Goal: Information Seeking & Learning: Learn about a topic

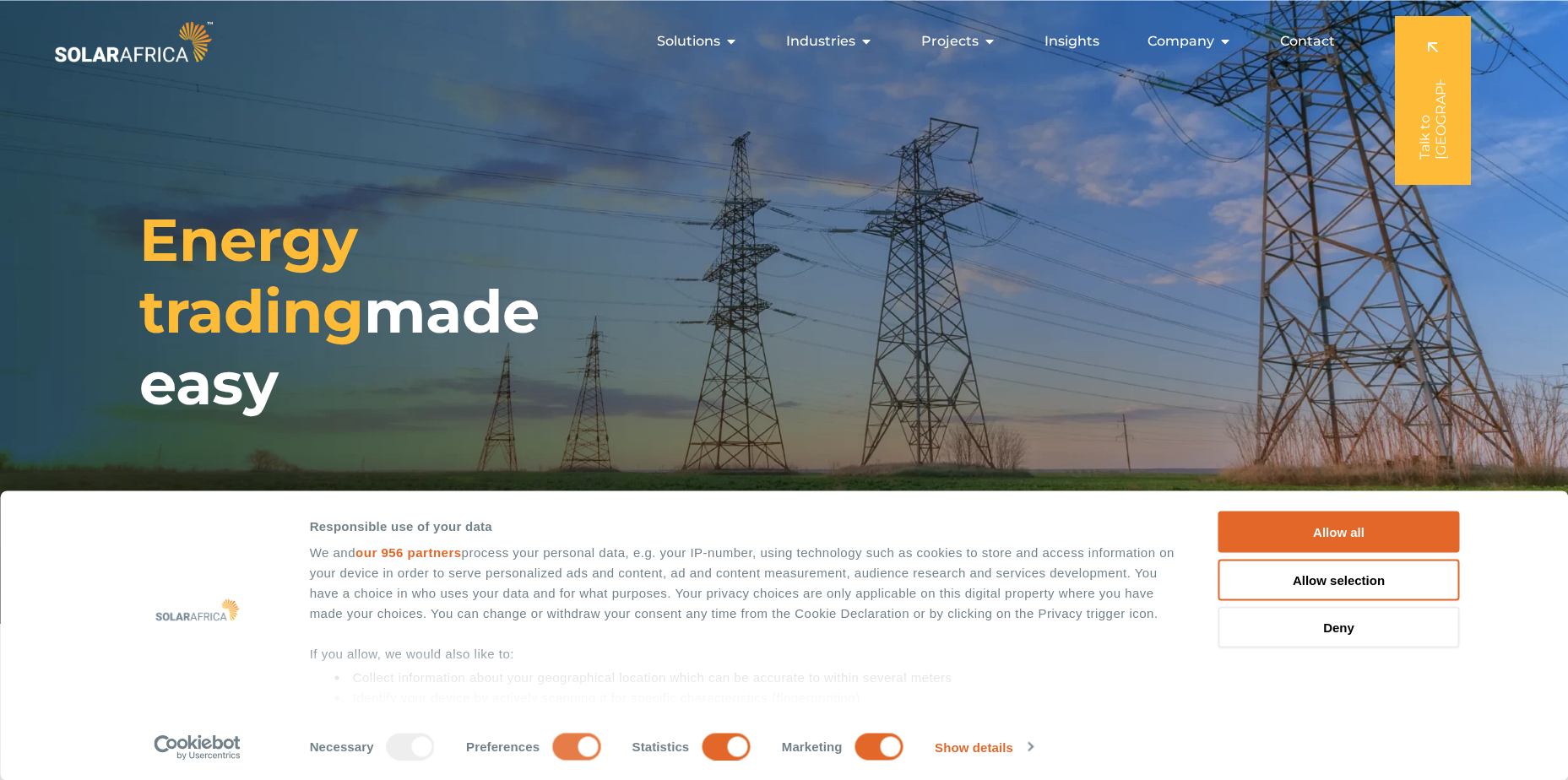
drag, startPoint x: 569, startPoint y: 739, endPoint x: 579, endPoint y: 741, distance: 10.2
click at [569, 739] on input "Preferences" at bounding box center [575, 746] width 48 height 27
checkbox input "false"
click at [723, 749] on input "Statistics" at bounding box center [725, 746] width 48 height 27
checkbox input "false"
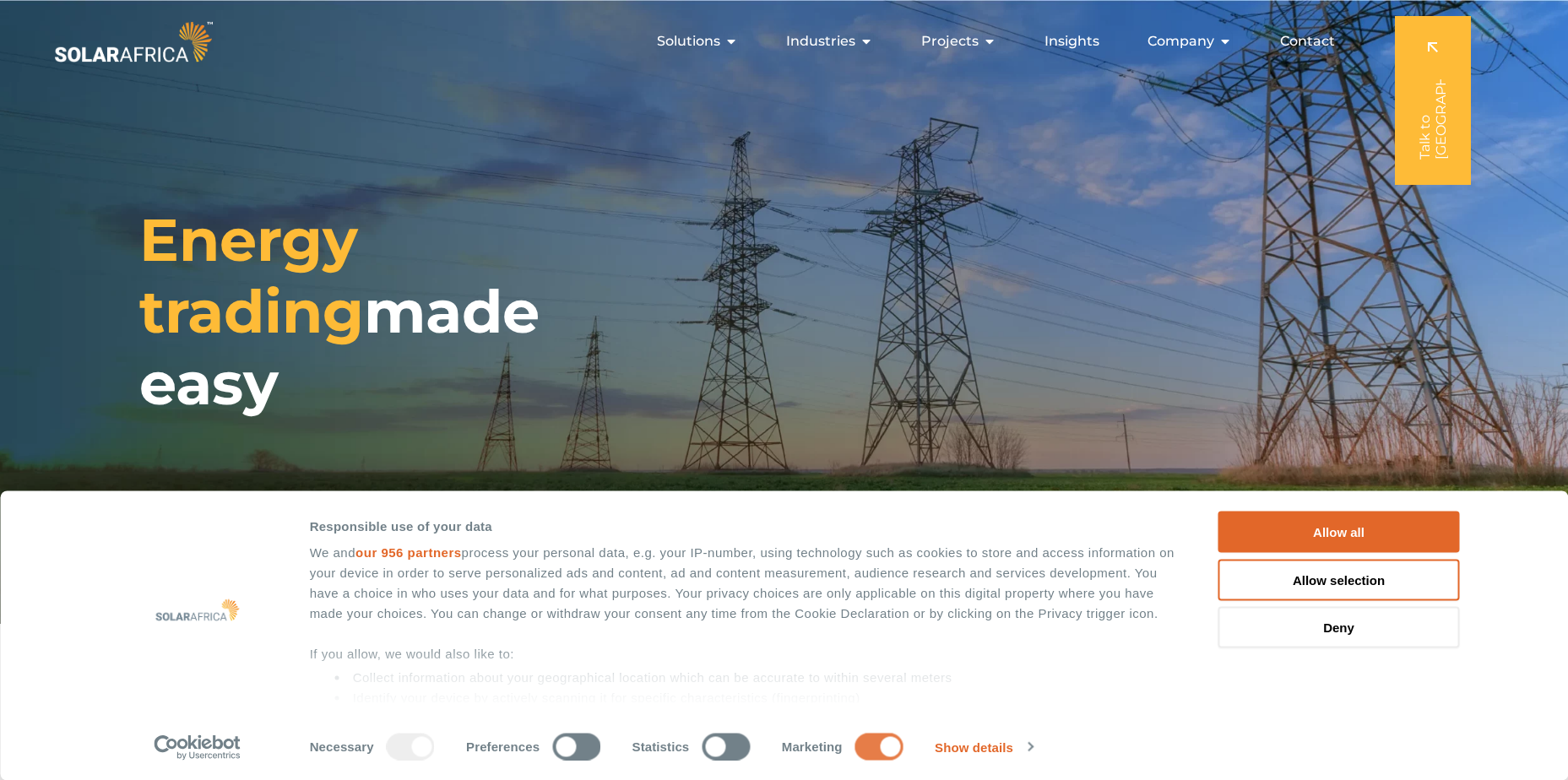
click at [893, 740] on input "Marketing" at bounding box center [878, 746] width 48 height 27
checkbox input "false"
click at [1410, 573] on button "Allow selection" at bounding box center [1338, 580] width 241 height 42
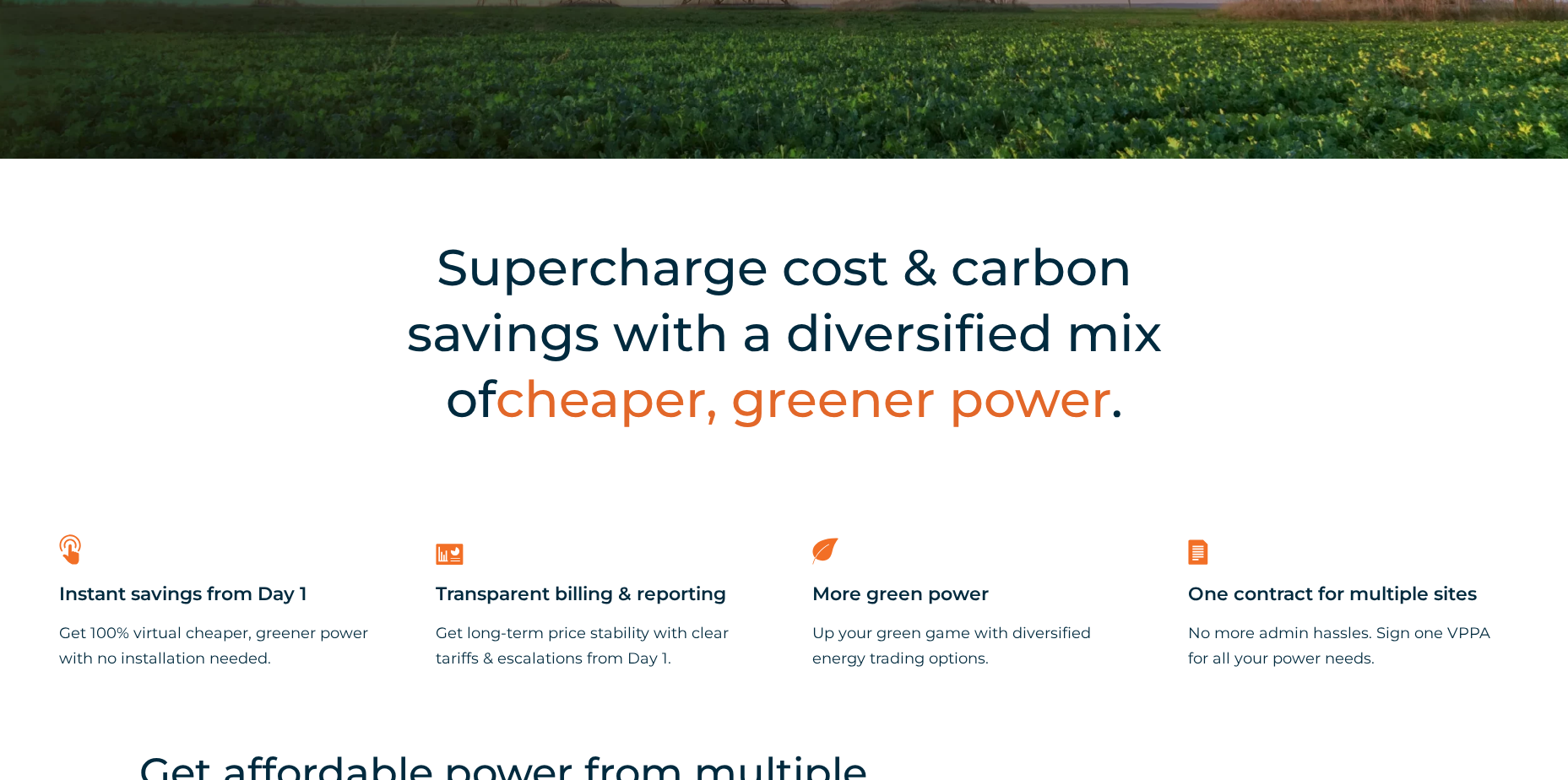
scroll to position [467, 0]
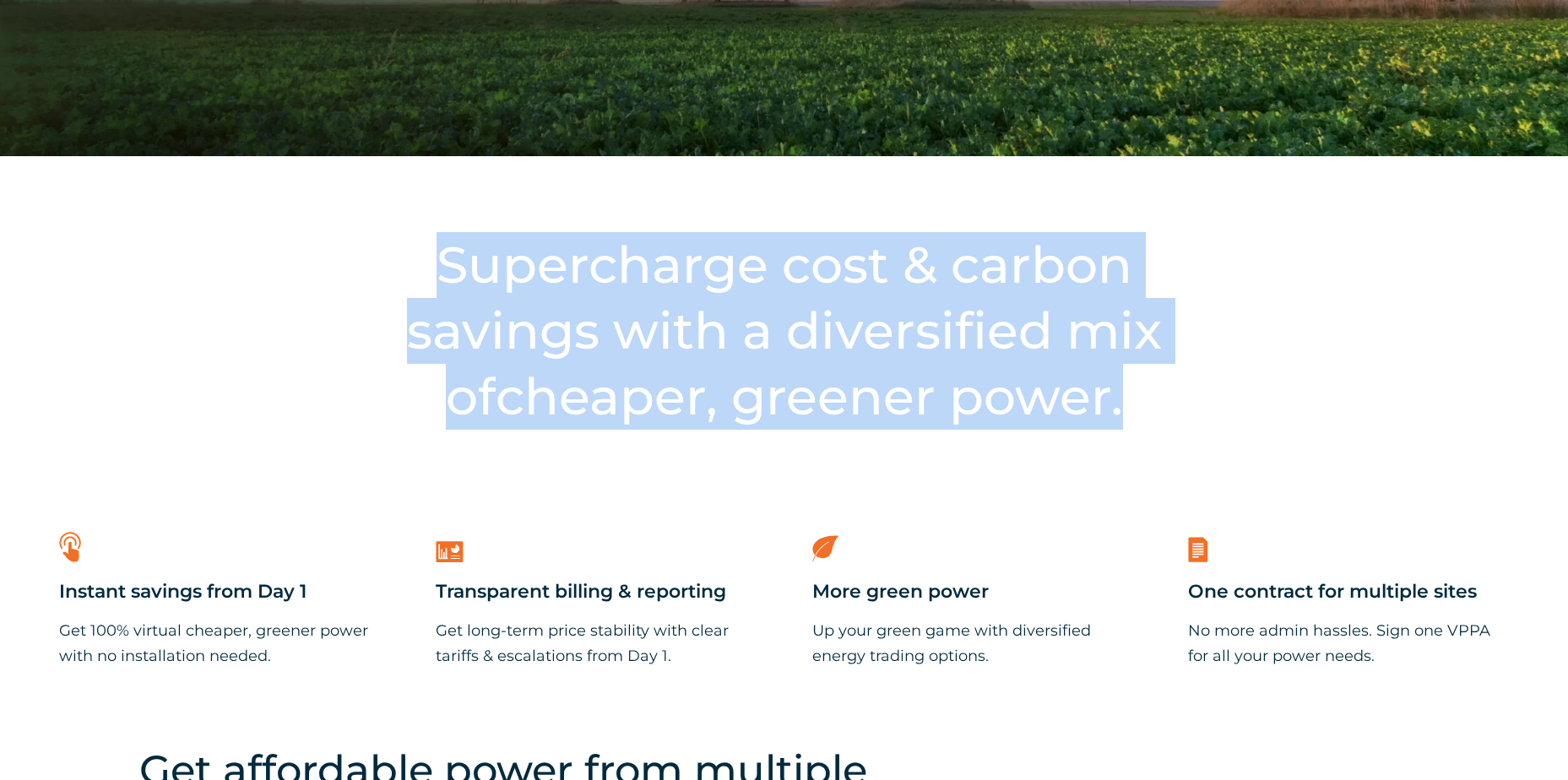
drag, startPoint x: 420, startPoint y: 262, endPoint x: 1106, endPoint y: 401, distance: 699.9
click at [1106, 401] on h2 "Supercharge cost & carbon savings with a diversified mix of cheaper, greener po…" at bounding box center [784, 331] width 841 height 198
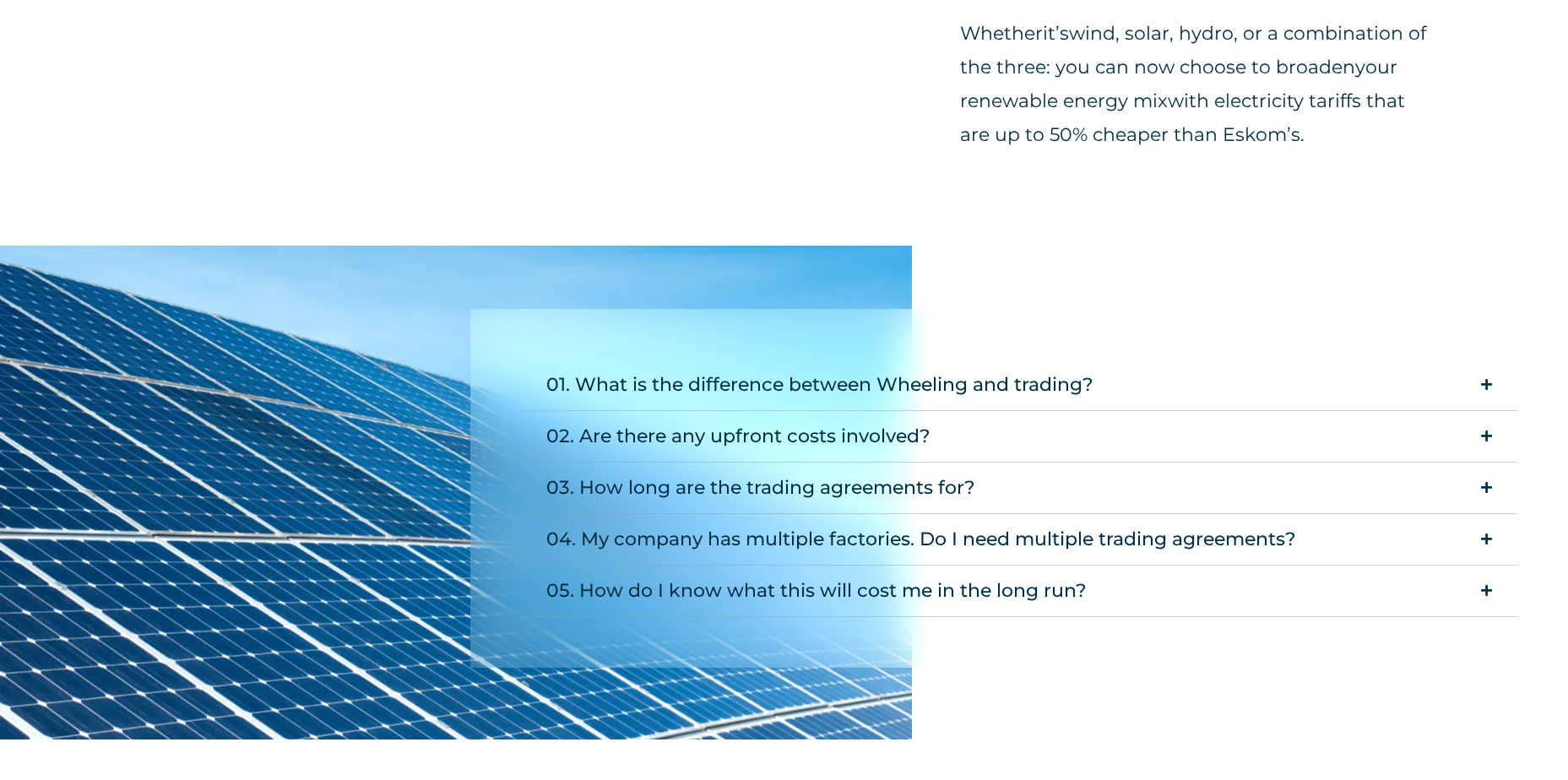
scroll to position [1520, 0]
click at [1226, 390] on summary "01. What is the difference between Wheeling and trading?" at bounding box center [1019, 385] width 996 height 51
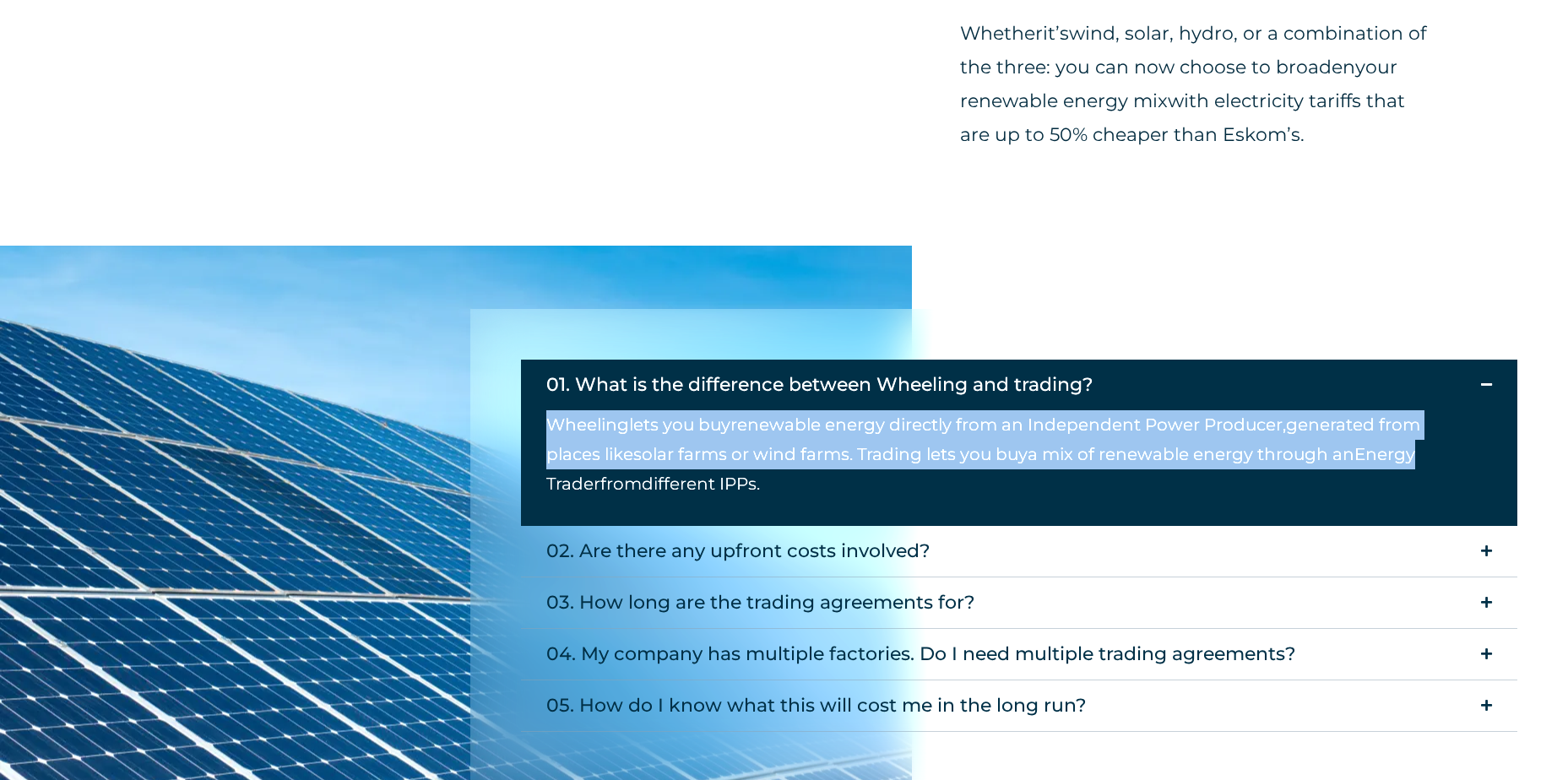
drag, startPoint x: 546, startPoint y: 421, endPoint x: 1464, endPoint y: 451, distance: 918.5
click at [1464, 451] on p "Wheeling lets you buy renewable energy directly from an Independent Power Produ…" at bounding box center [1006, 454] width 920 height 89
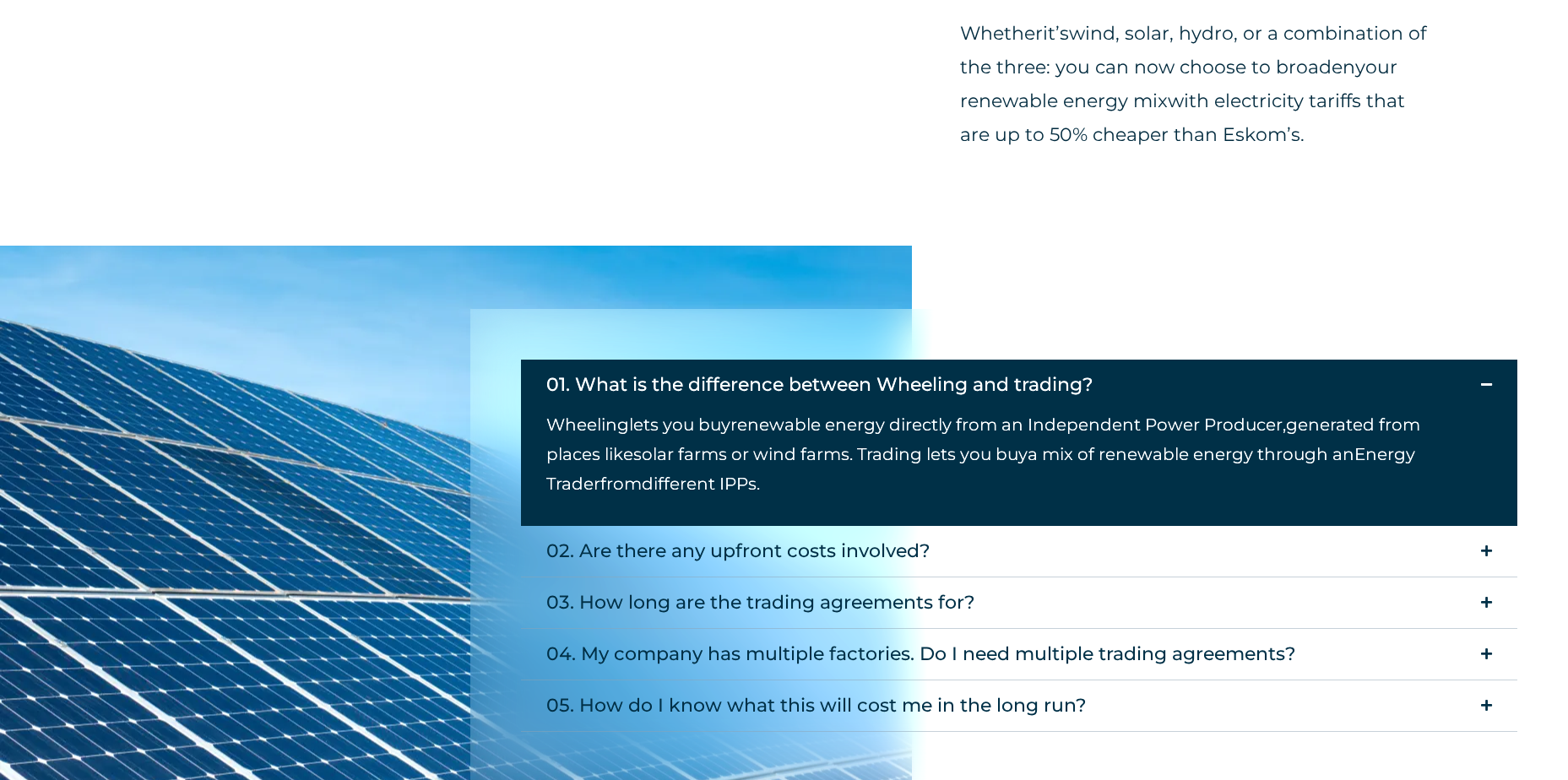
click at [652, 490] on span "different IPPs." at bounding box center [701, 483] width 118 height 20
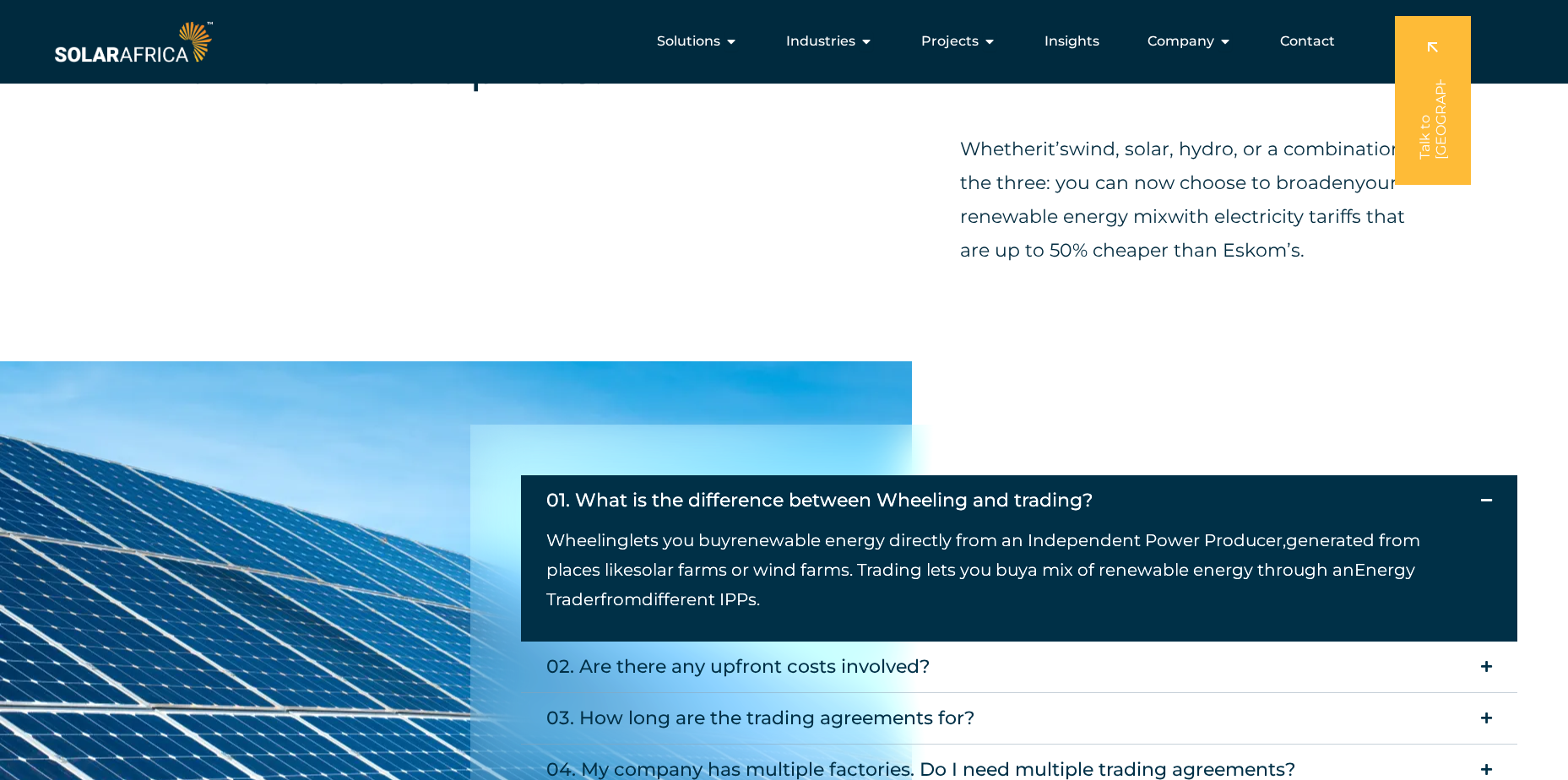
scroll to position [1403, 0]
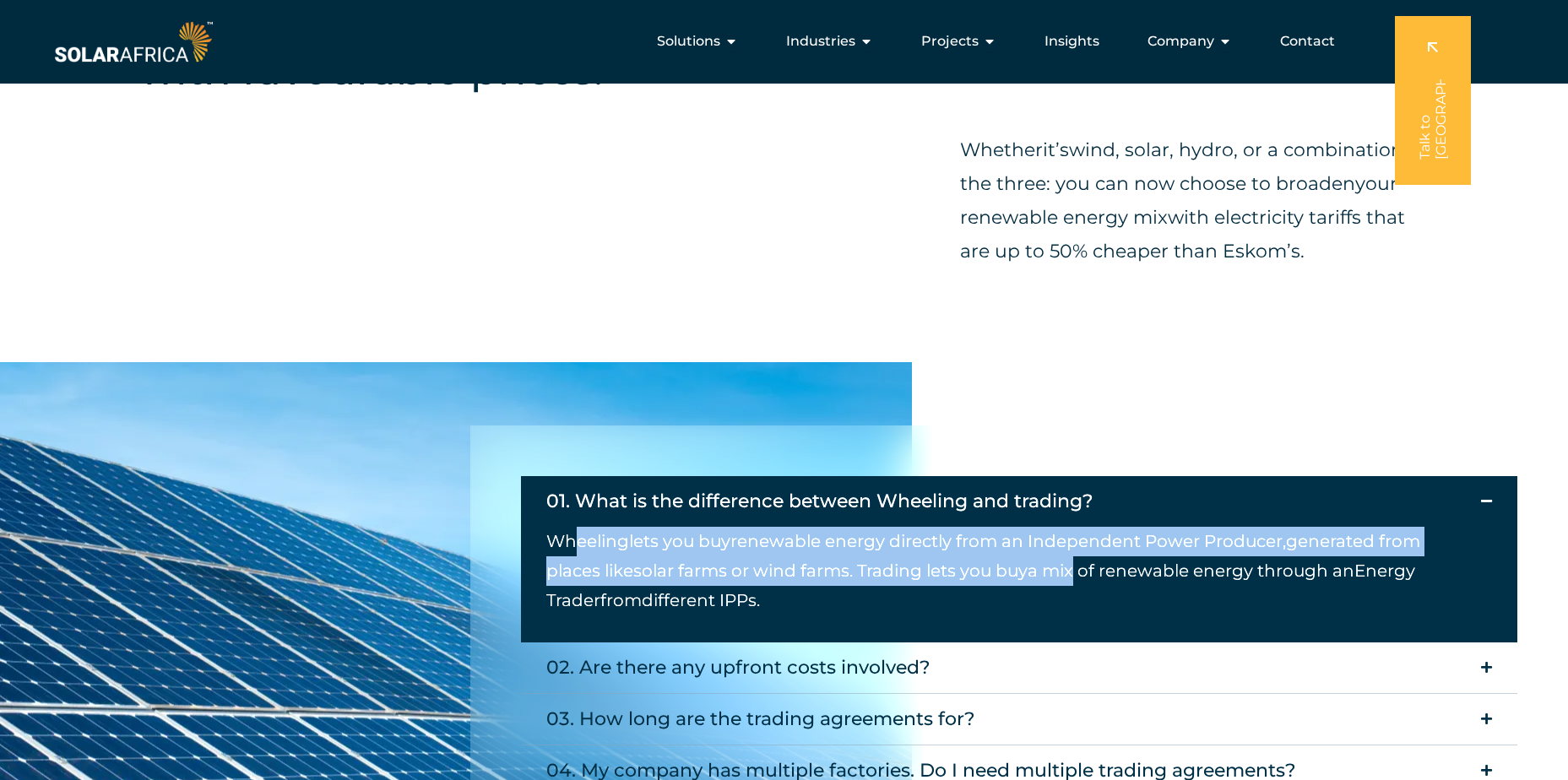
drag, startPoint x: 574, startPoint y: 537, endPoint x: 1080, endPoint y: 575, distance: 507.4
click at [1080, 575] on span "Wheeling lets you buy renewable energy directly from an Independent Power Produ…" at bounding box center [983, 570] width 874 height 79
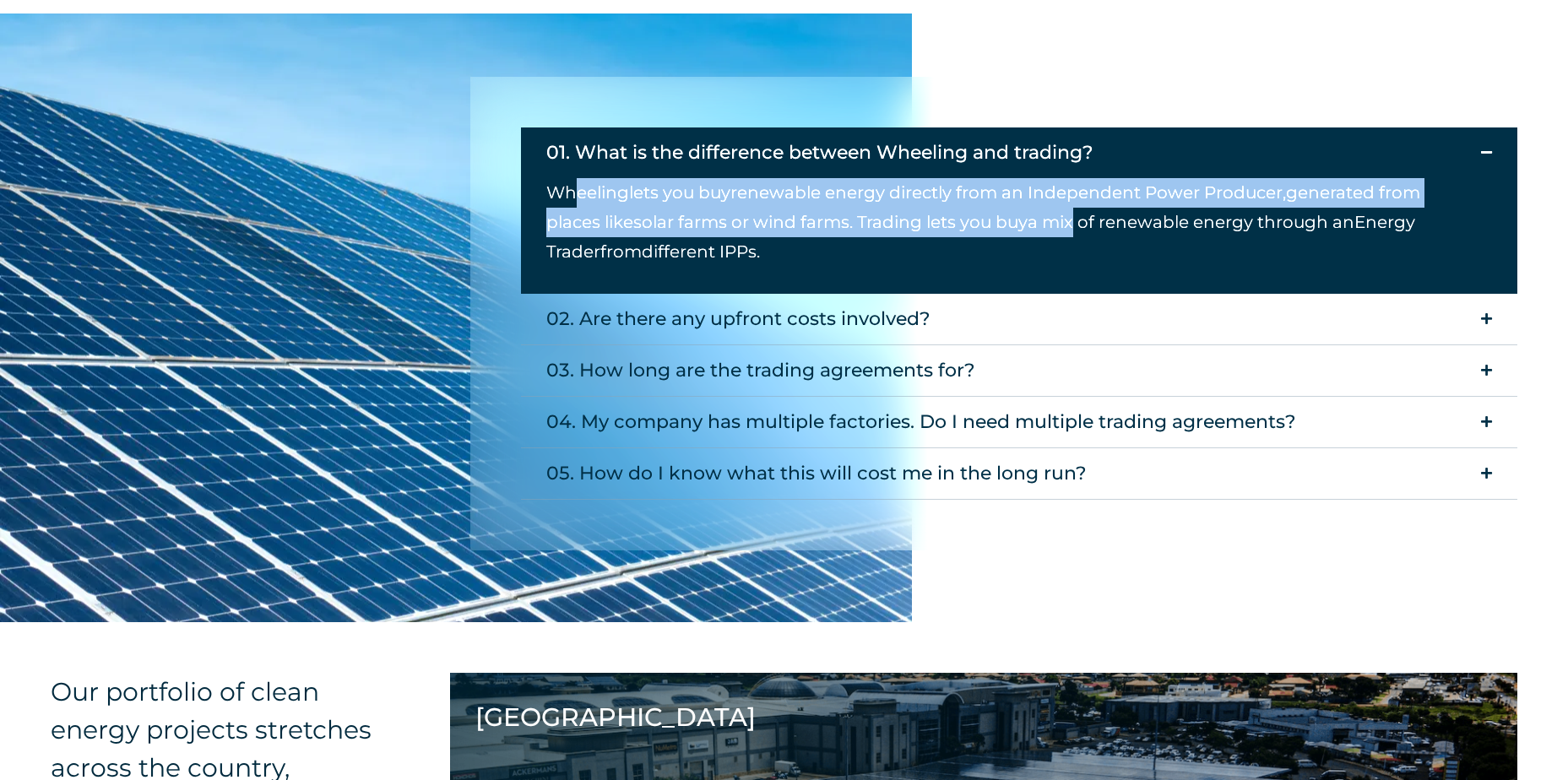
scroll to position [1754, 0]
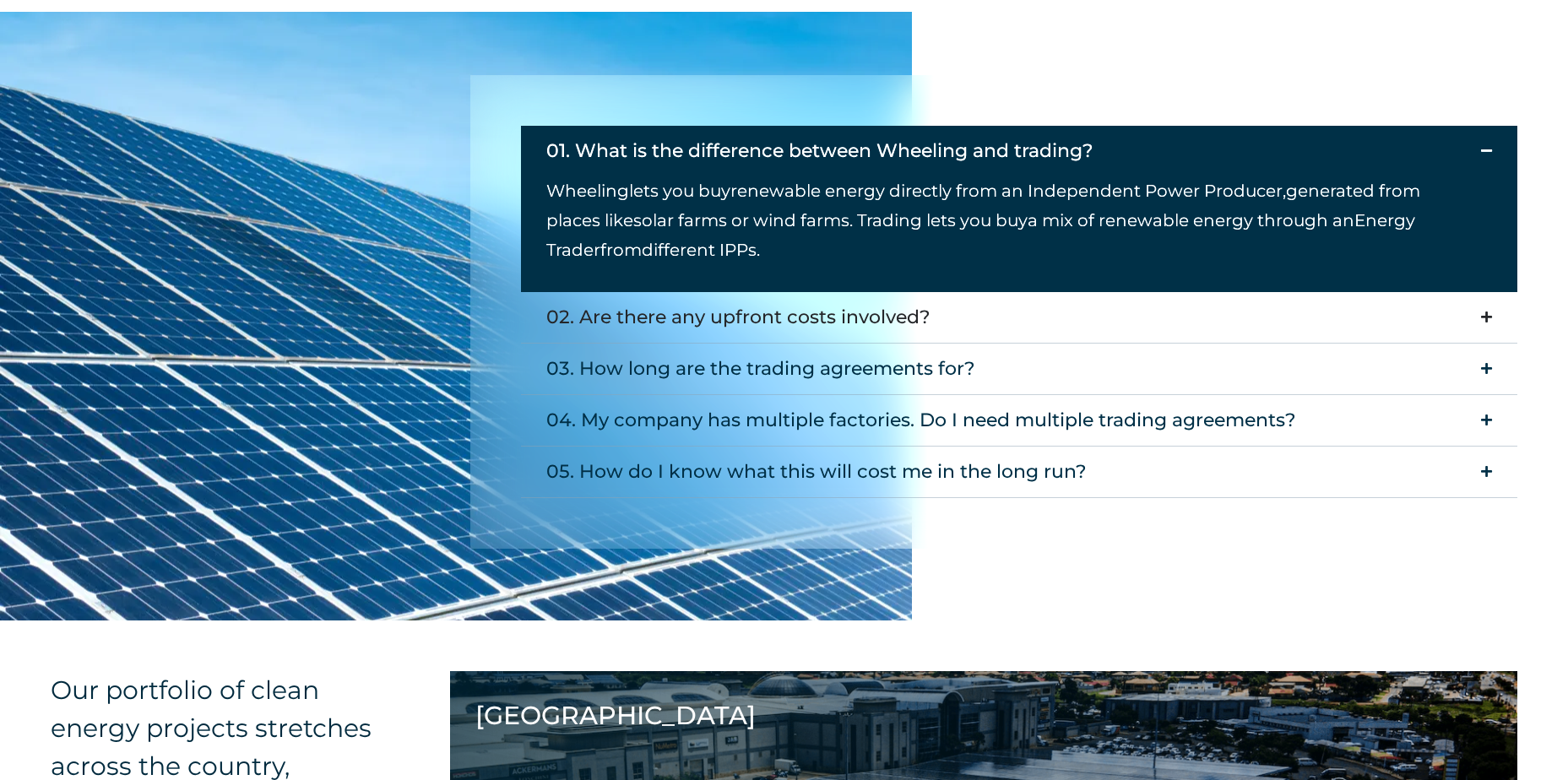
click at [848, 314] on div "02. Are there any upfront costs involved?" at bounding box center [737, 317] width 384 height 34
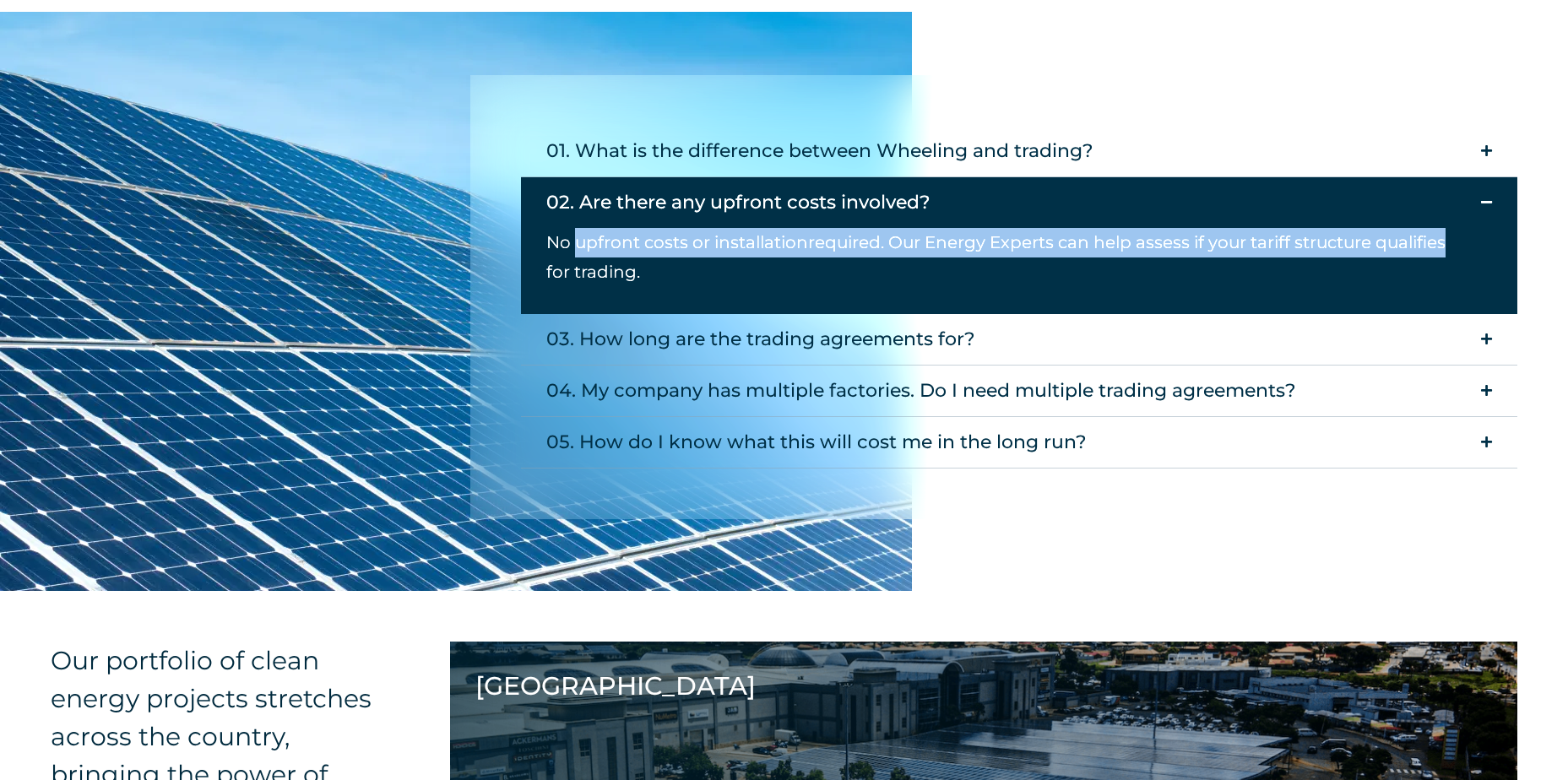
drag, startPoint x: 575, startPoint y: 244, endPoint x: 1450, endPoint y: 239, distance: 875.0
click at [1450, 239] on p "No upfront costs or installation required . Our Energy Experts can help assess …" at bounding box center [1006, 258] width 920 height 59
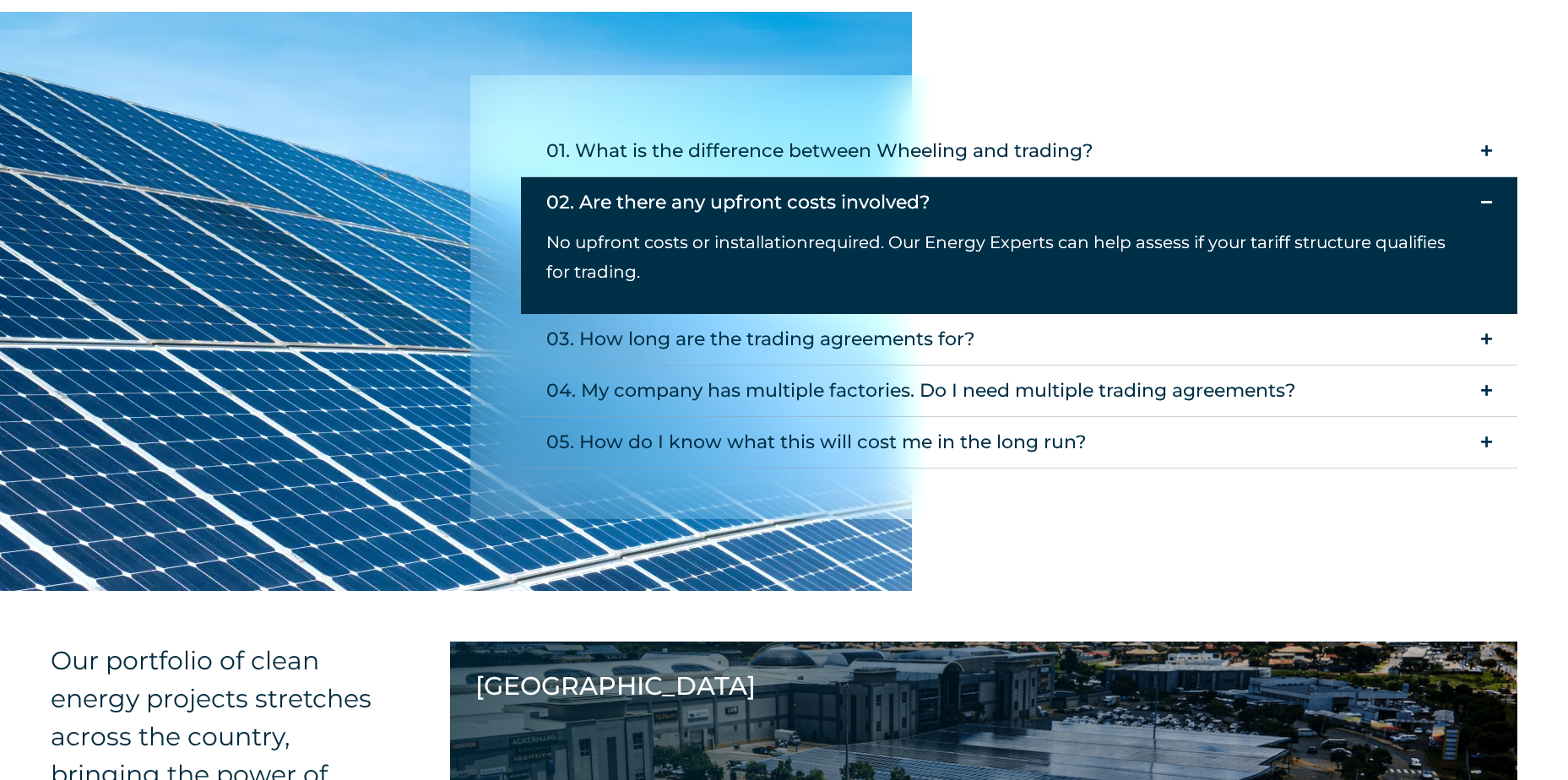
click at [571, 272] on span ". Our Energy Experts can help assess if your tariff structure qualifies for tra…" at bounding box center [995, 257] width 899 height 50
click at [602, 337] on div "03. How long are the trading agreements for?" at bounding box center [760, 339] width 429 height 34
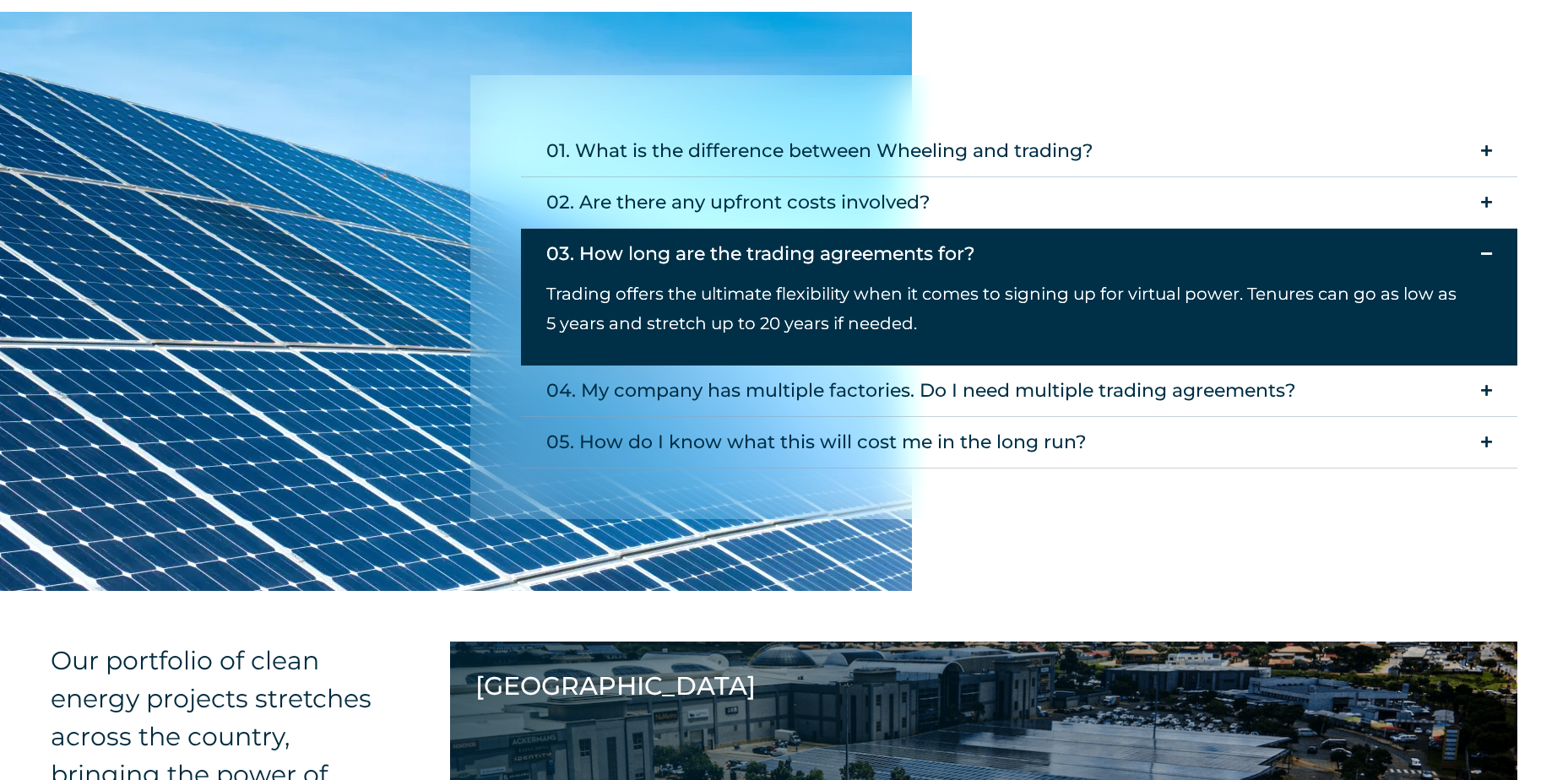
click at [590, 256] on div "03. How long are the trading agreements for?" at bounding box center [760, 253] width 429 height 34
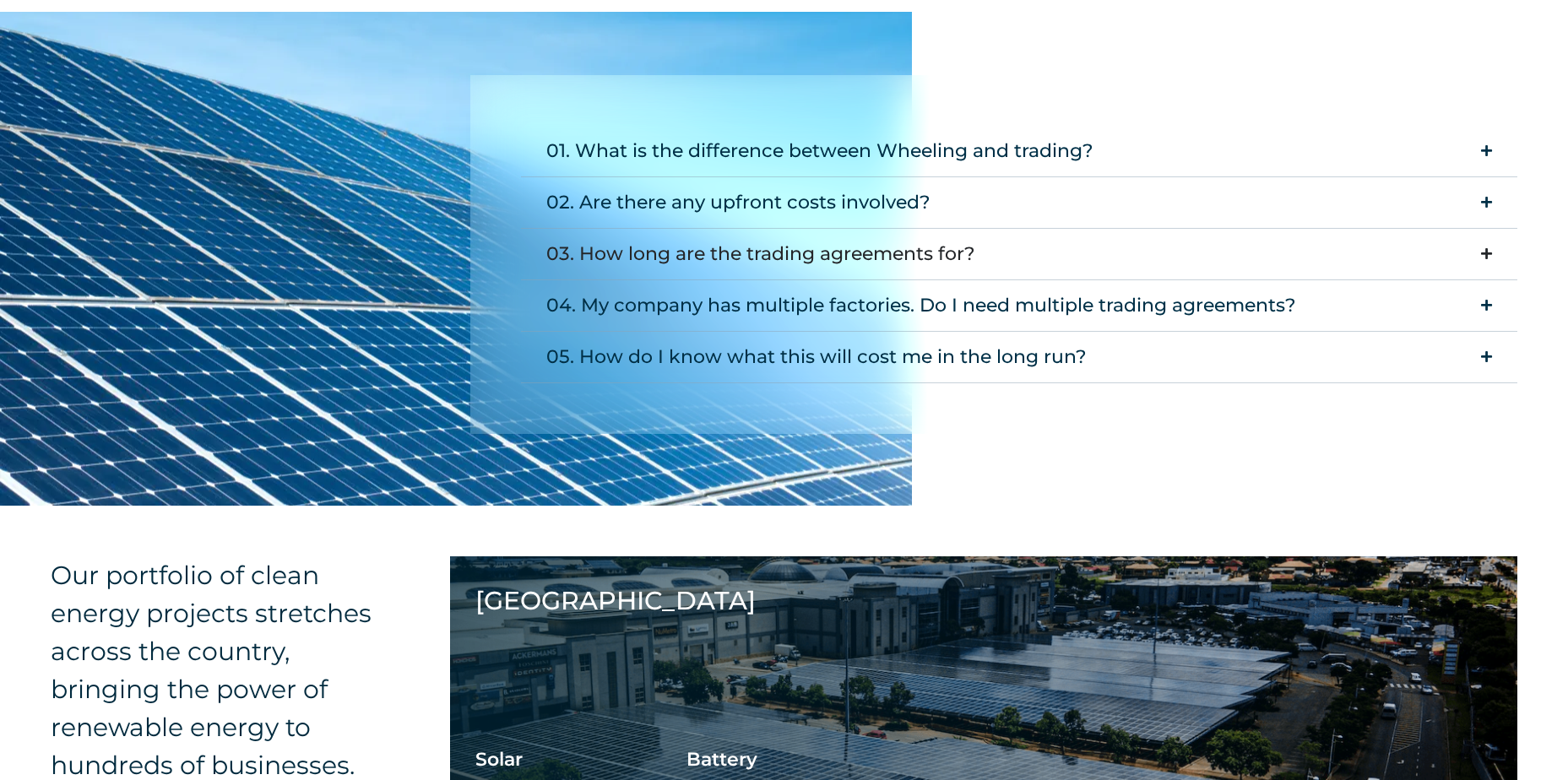
click at [596, 256] on div "03. How long are the trading agreements for?" at bounding box center [760, 253] width 429 height 34
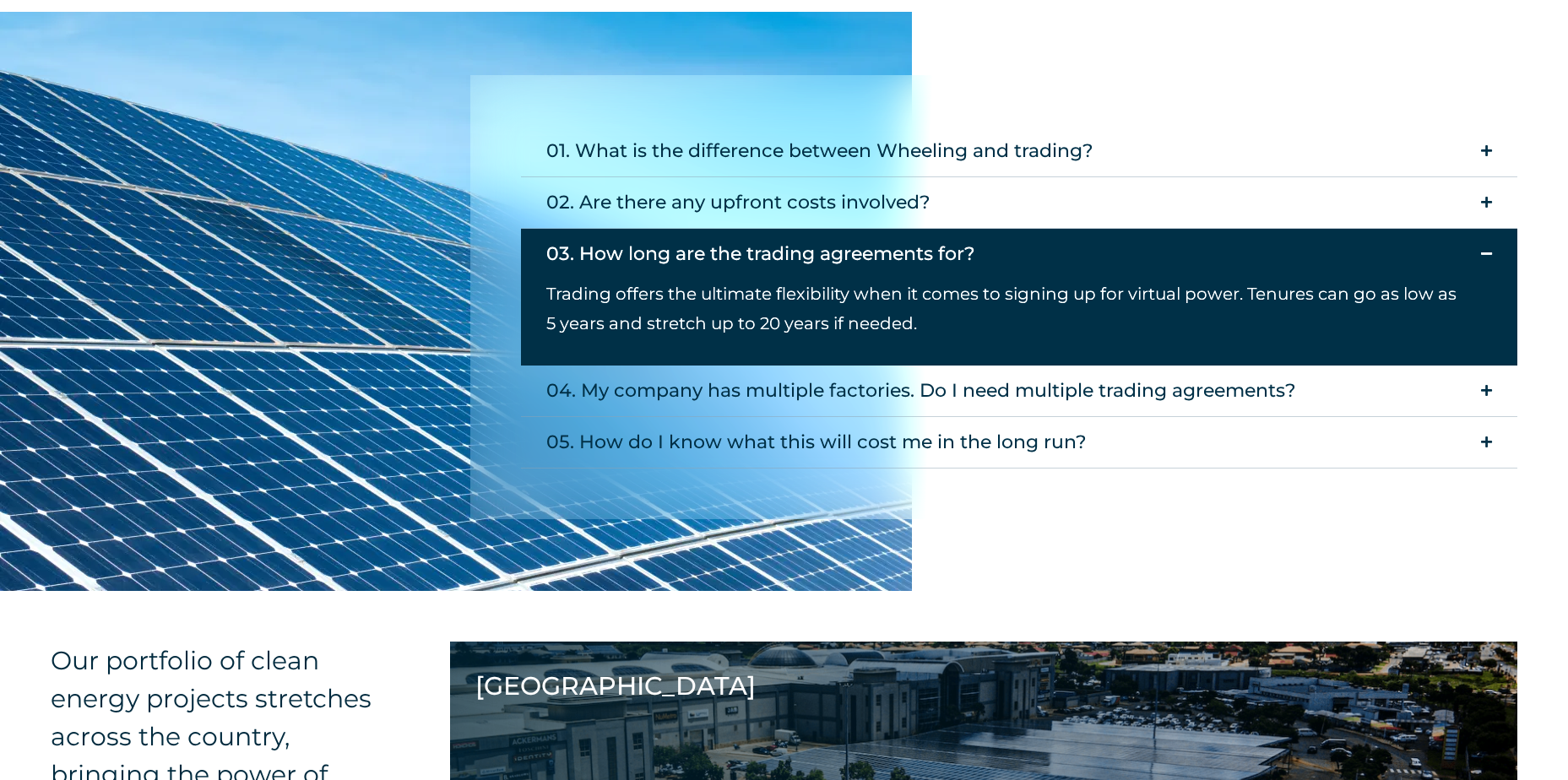
click at [648, 292] on span "Trading offers the ultimate flexibility when it comes to signing up for virtual…" at bounding box center [1000, 308] width 910 height 50
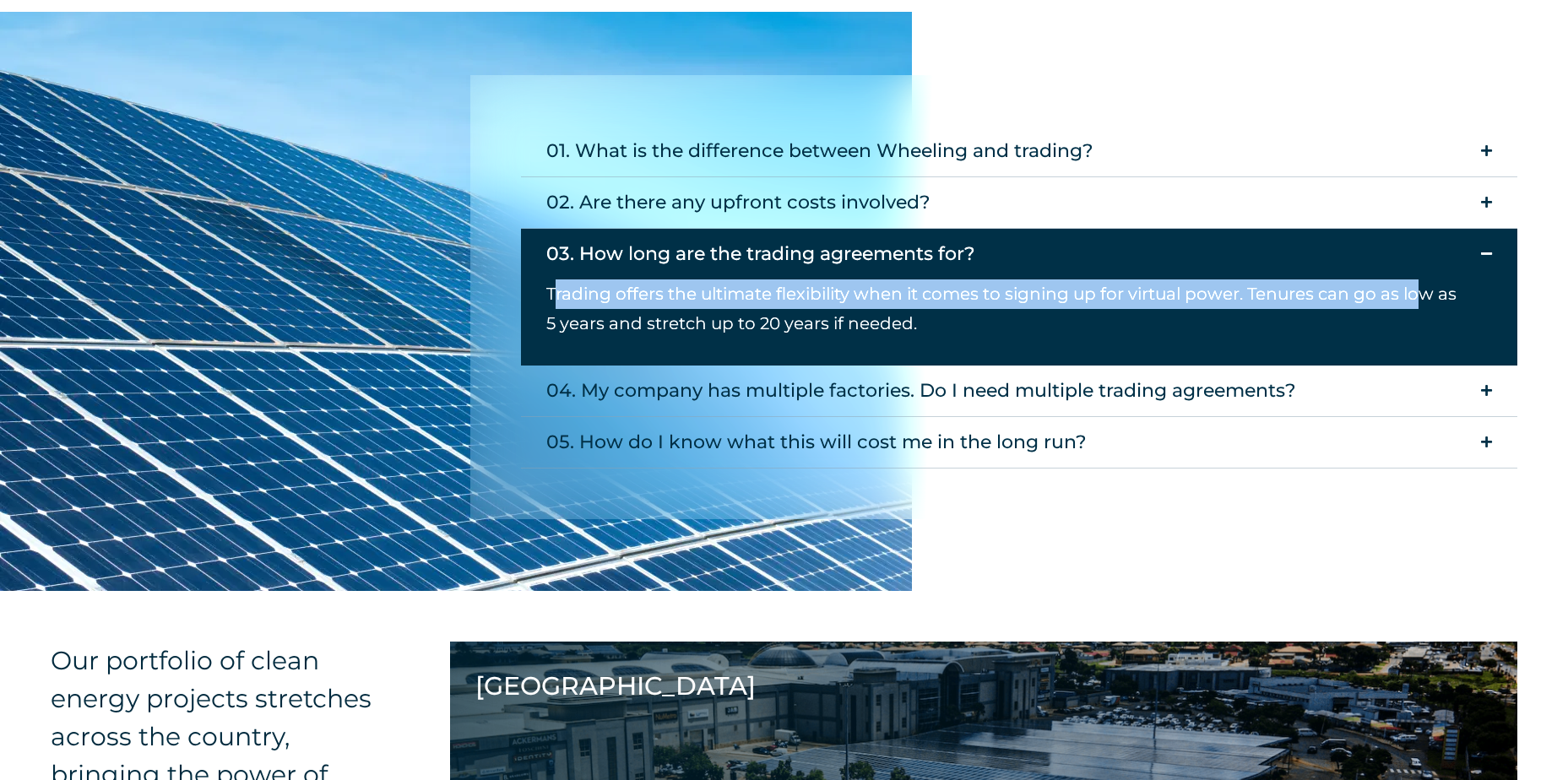
drag, startPoint x: 556, startPoint y: 292, endPoint x: 1417, endPoint y: 303, distance: 861.1
click at [1417, 303] on p "Trading offers the ultimate flexibility when it comes to signing up for virtual…" at bounding box center [1006, 309] width 920 height 59
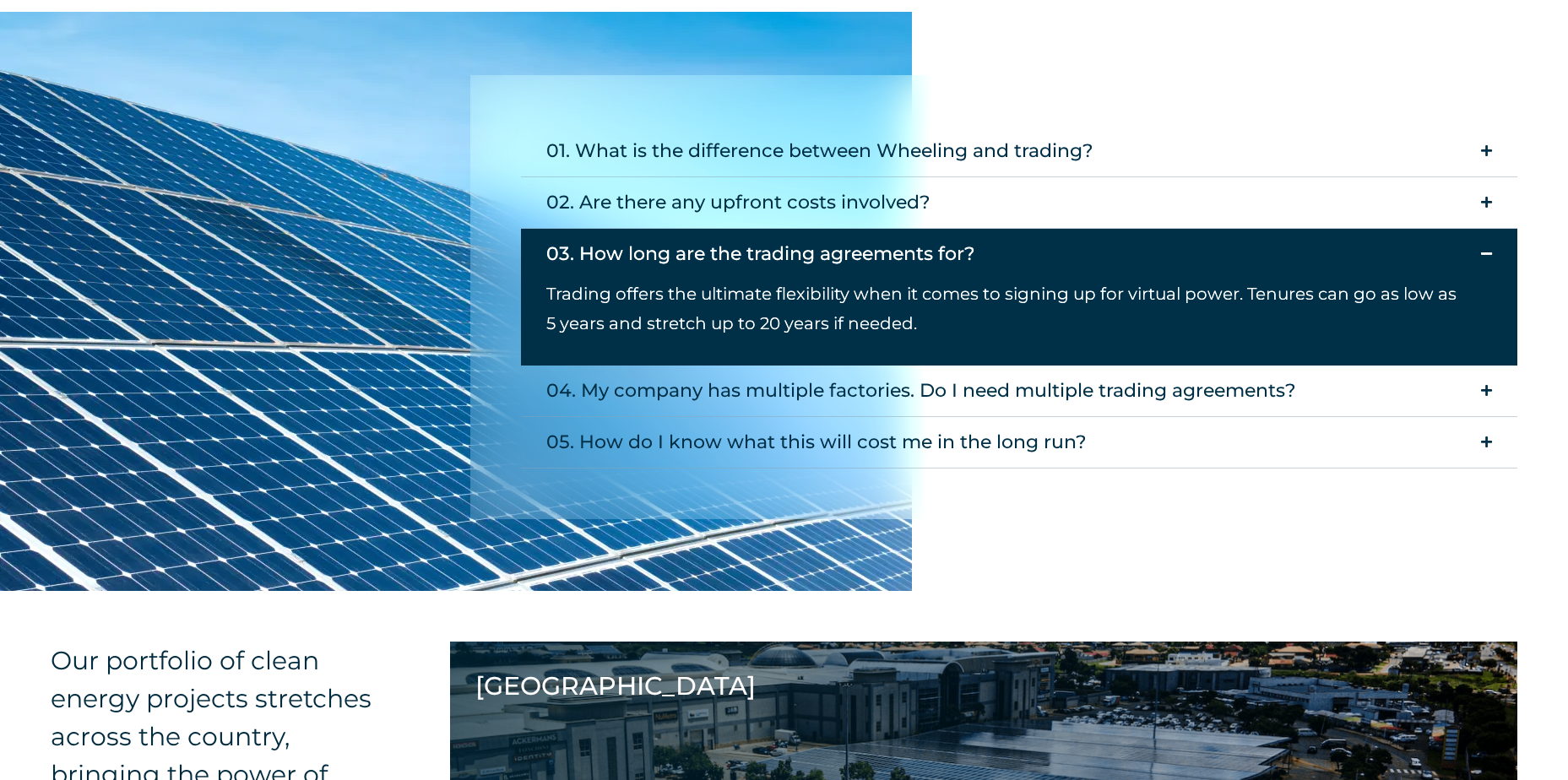
click at [646, 324] on span "Trading offers the ultimate flexibility when it comes to signing up for virtual…" at bounding box center [1000, 308] width 910 height 50
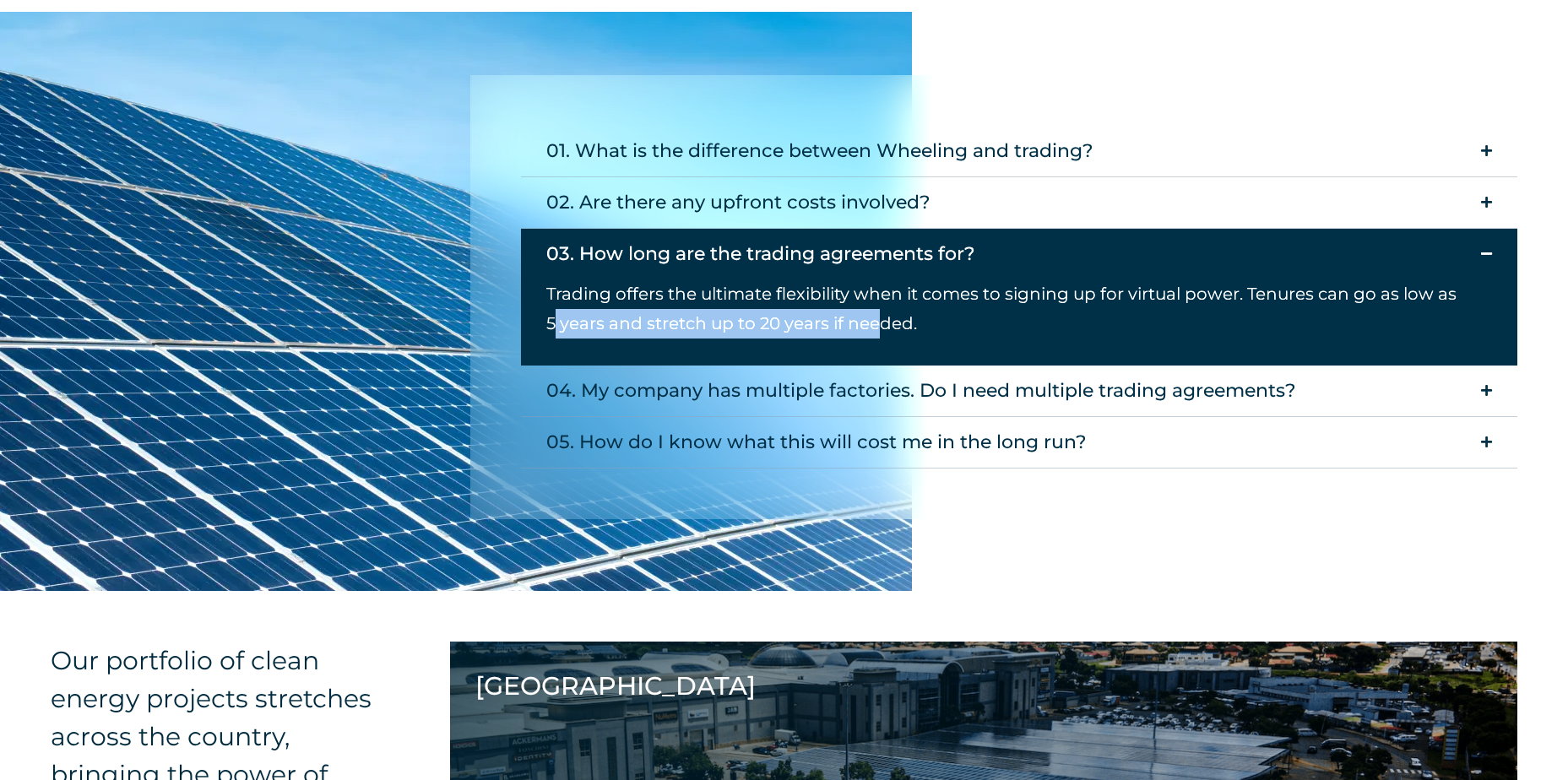
drag, startPoint x: 551, startPoint y: 329, endPoint x: 880, endPoint y: 313, distance: 329.4
click at [880, 313] on span "Trading offers the ultimate flexibility when it comes to signing up for virtual…" at bounding box center [1000, 308] width 910 height 50
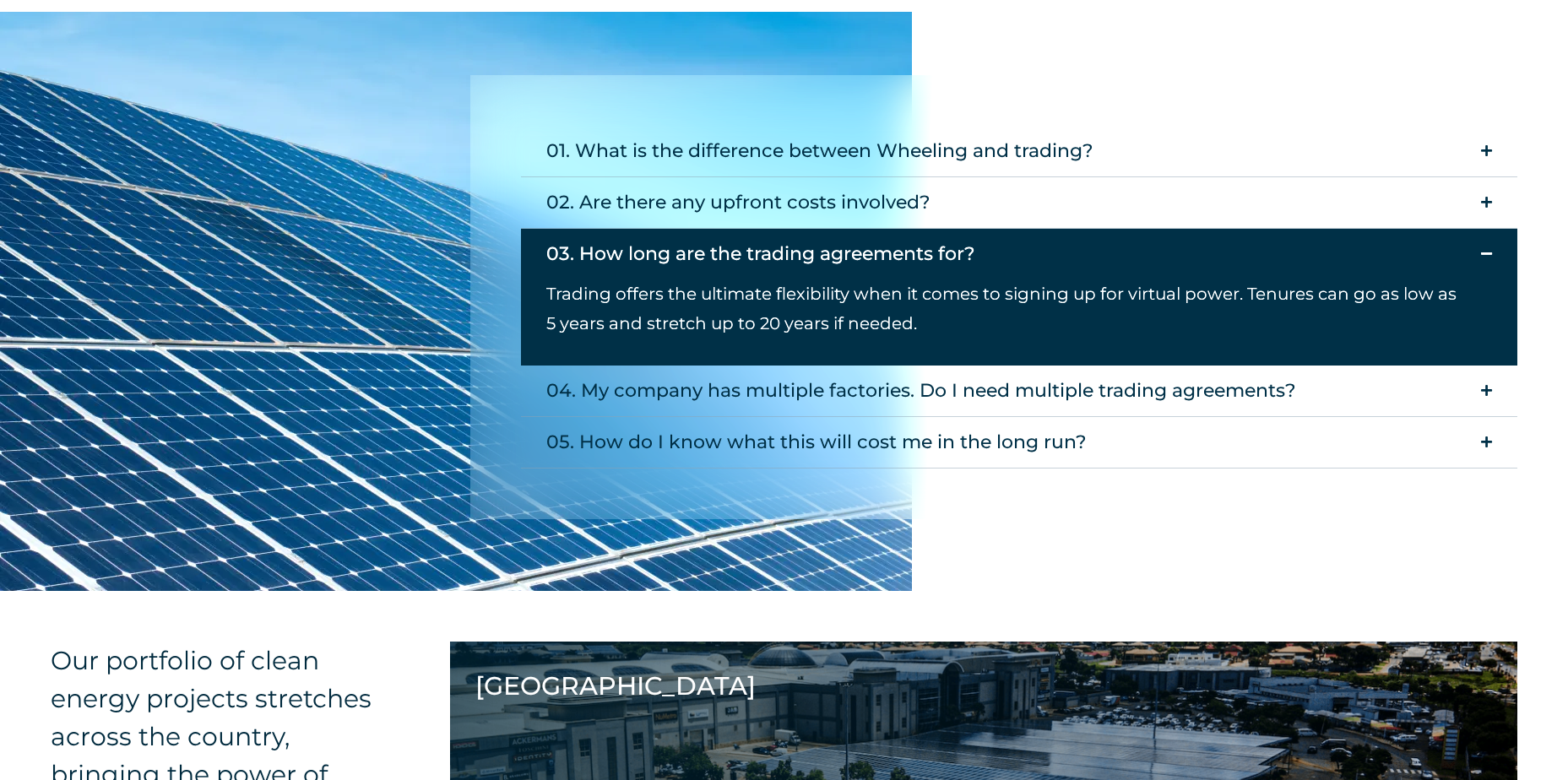
drag, startPoint x: 880, startPoint y: 313, endPoint x: 985, endPoint y: 319, distance: 105.2
click at [985, 319] on p "Trading offers the ultimate flexibility when it comes to signing up for virtual…" at bounding box center [1006, 309] width 920 height 59
click at [670, 384] on div "04. My company has multiple factories. Do I need multiple trading agreements?" at bounding box center [920, 391] width 750 height 34
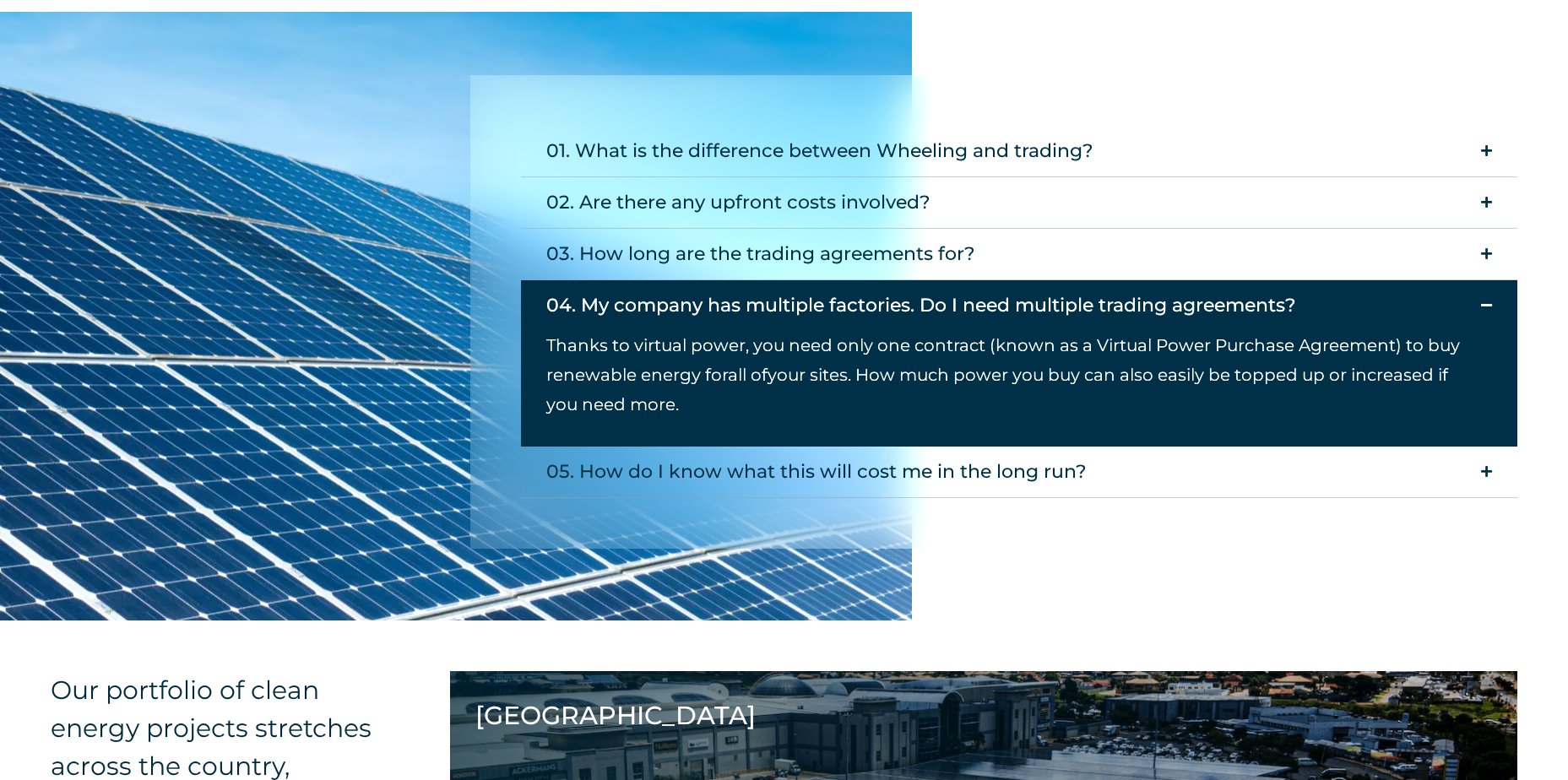
click at [738, 335] on span "Thanks to virtual power, you need only one contract (known as a Virtual Power P…" at bounding box center [1002, 360] width 913 height 50
drag, startPoint x: 738, startPoint y: 334, endPoint x: 882, endPoint y: 333, distance: 144.0
click at [849, 336] on span "Thanks to virtual power, you need only one contract (known as a Virtual Power P…" at bounding box center [1002, 360] width 913 height 50
drag, startPoint x: 882, startPoint y: 333, endPoint x: 1107, endPoint y: 346, distance: 225.4
click at [1107, 346] on span "Thanks to virtual power, you need only one contract (known as a Virtual Power P…" at bounding box center [1002, 360] width 913 height 50
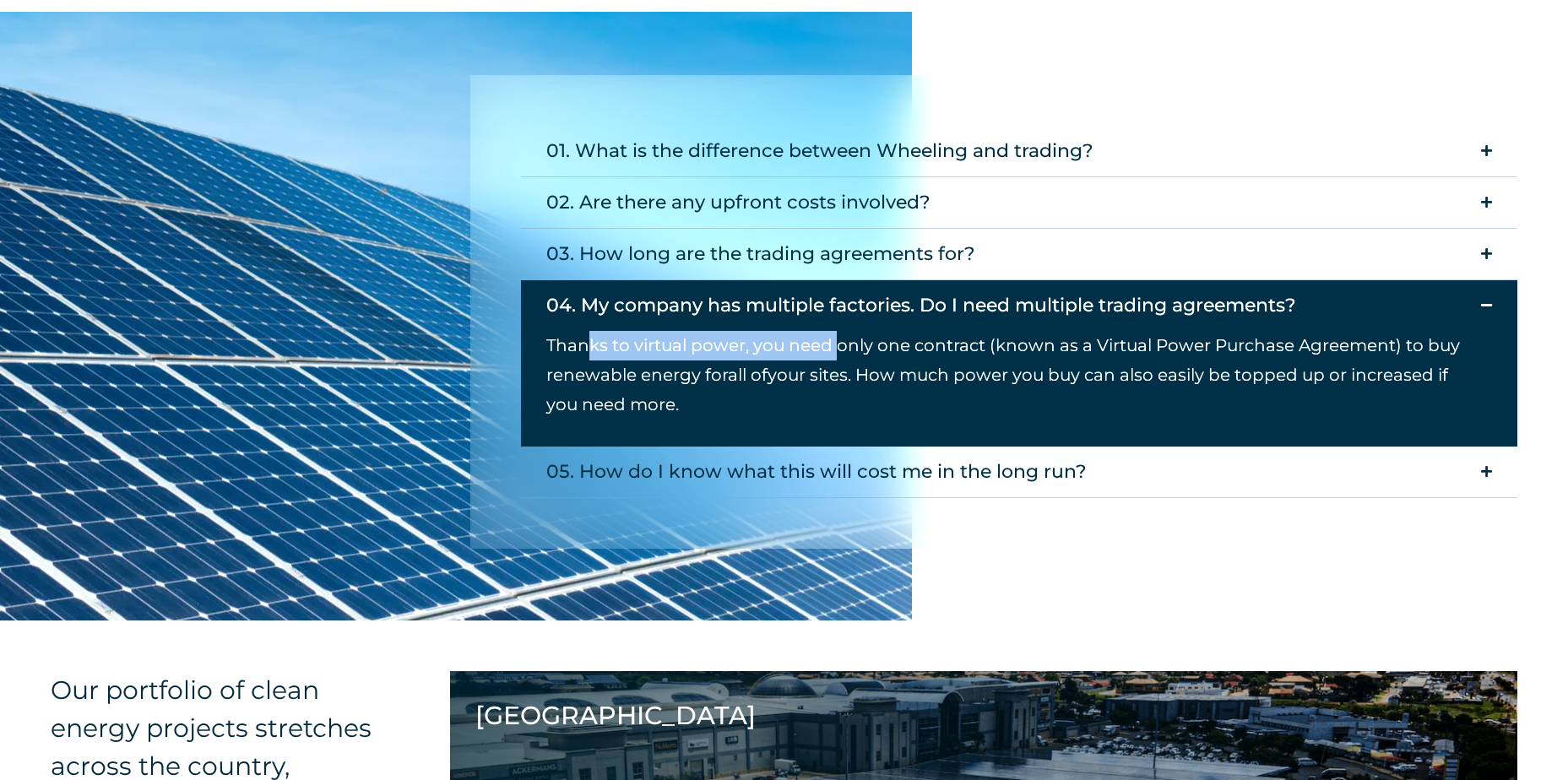
drag, startPoint x: 590, startPoint y: 346, endPoint x: 839, endPoint y: 346, distance: 249.0
click at [839, 346] on span "Thanks to virtual power, you need only one contract (known as a Virtual Power P…" at bounding box center [1002, 360] width 913 height 50
drag, startPoint x: 839, startPoint y: 346, endPoint x: 897, endPoint y: 350, distance: 58.1
click at [897, 350] on span "Thanks to virtual power, you need only one contract (known as a Virtual Power P…" at bounding box center [1002, 360] width 913 height 50
click at [824, 388] on p "Thanks to virtual power, you need only one contract (known as a Virtual Power P…" at bounding box center [1006, 375] width 920 height 89
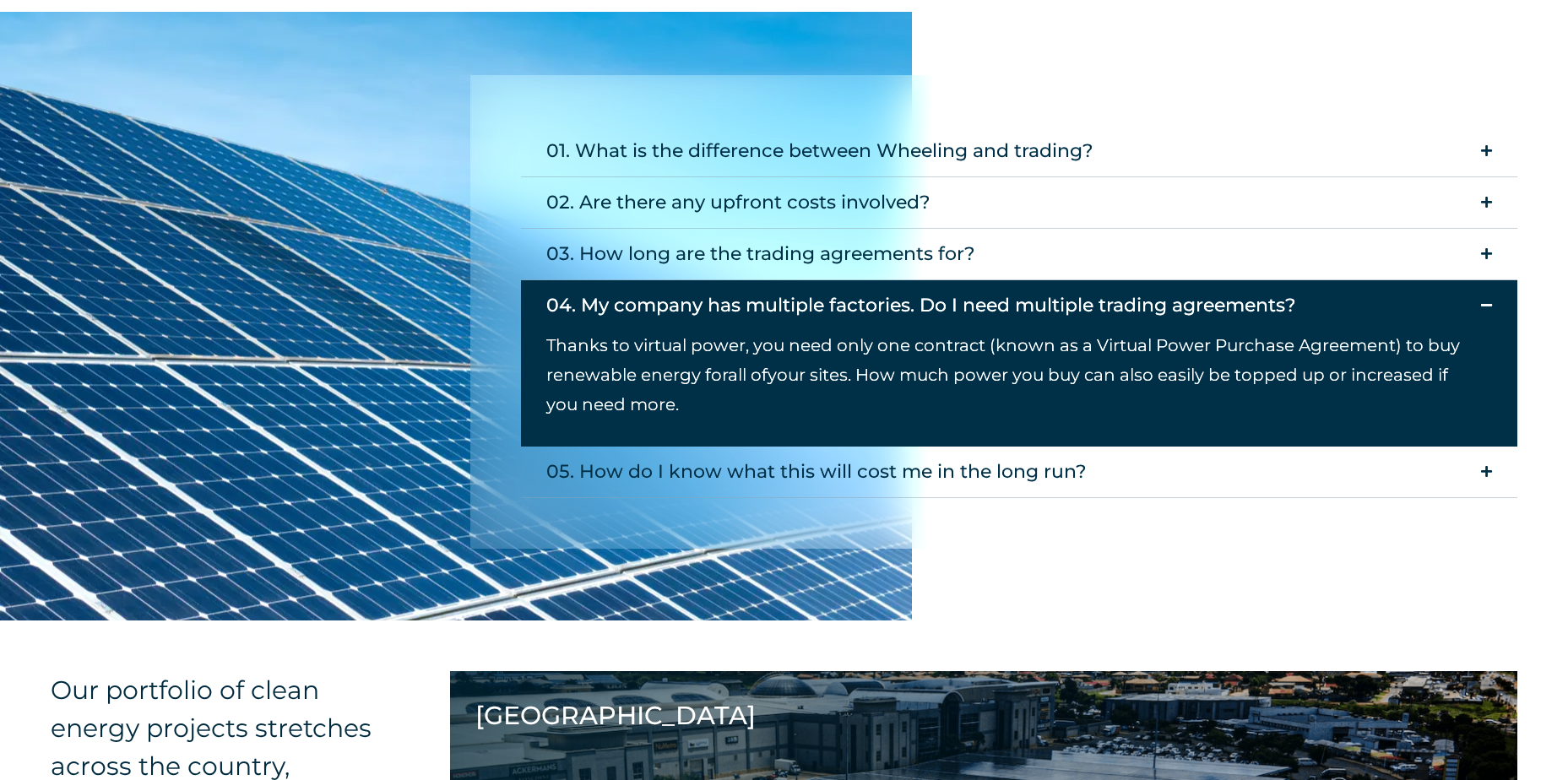
click at [850, 541] on div "01. What is the difference between Wheeling and trading? Wheeling lets you buy …" at bounding box center [1019, 312] width 1097 height 474
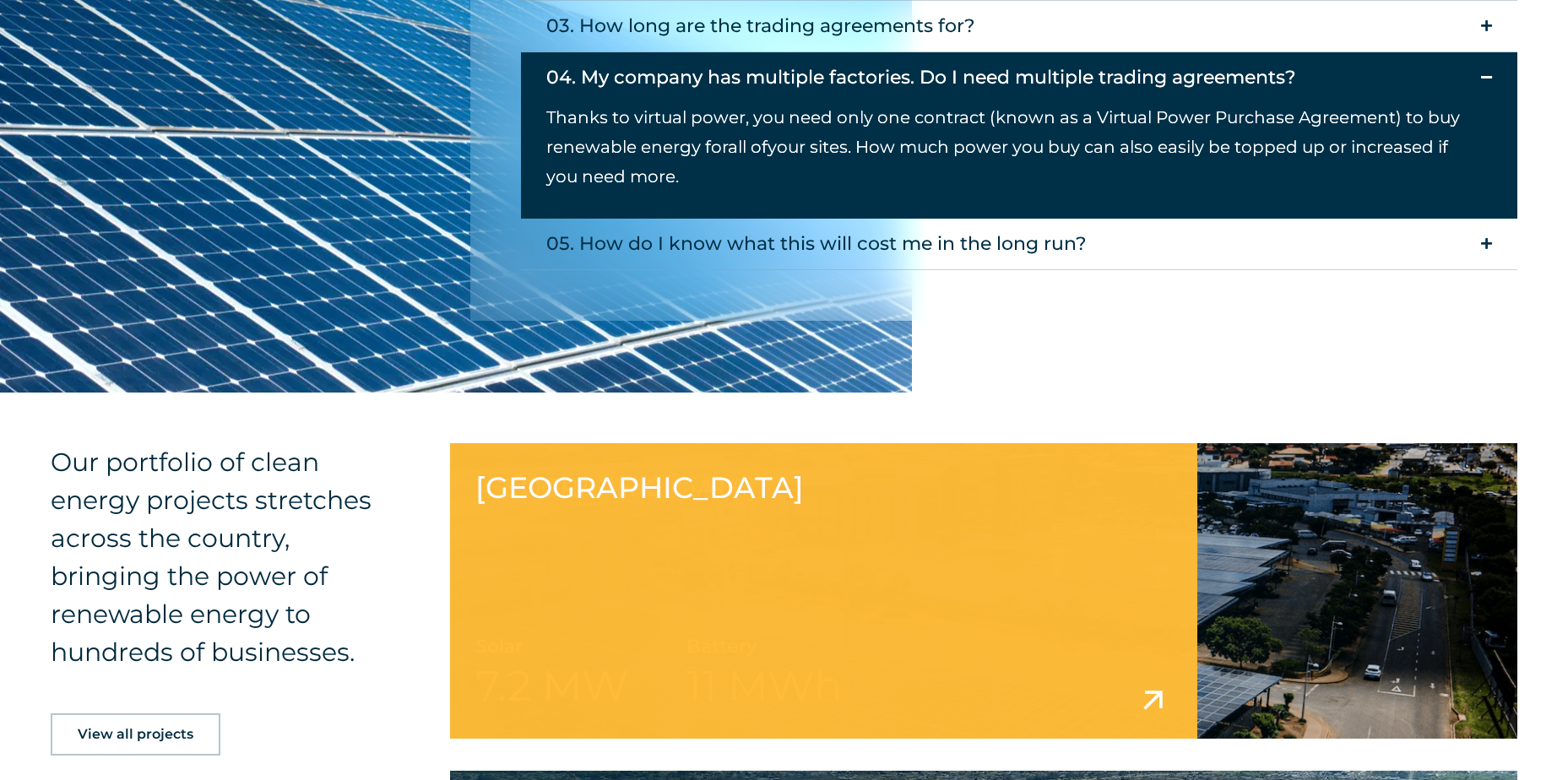
scroll to position [1988, 0]
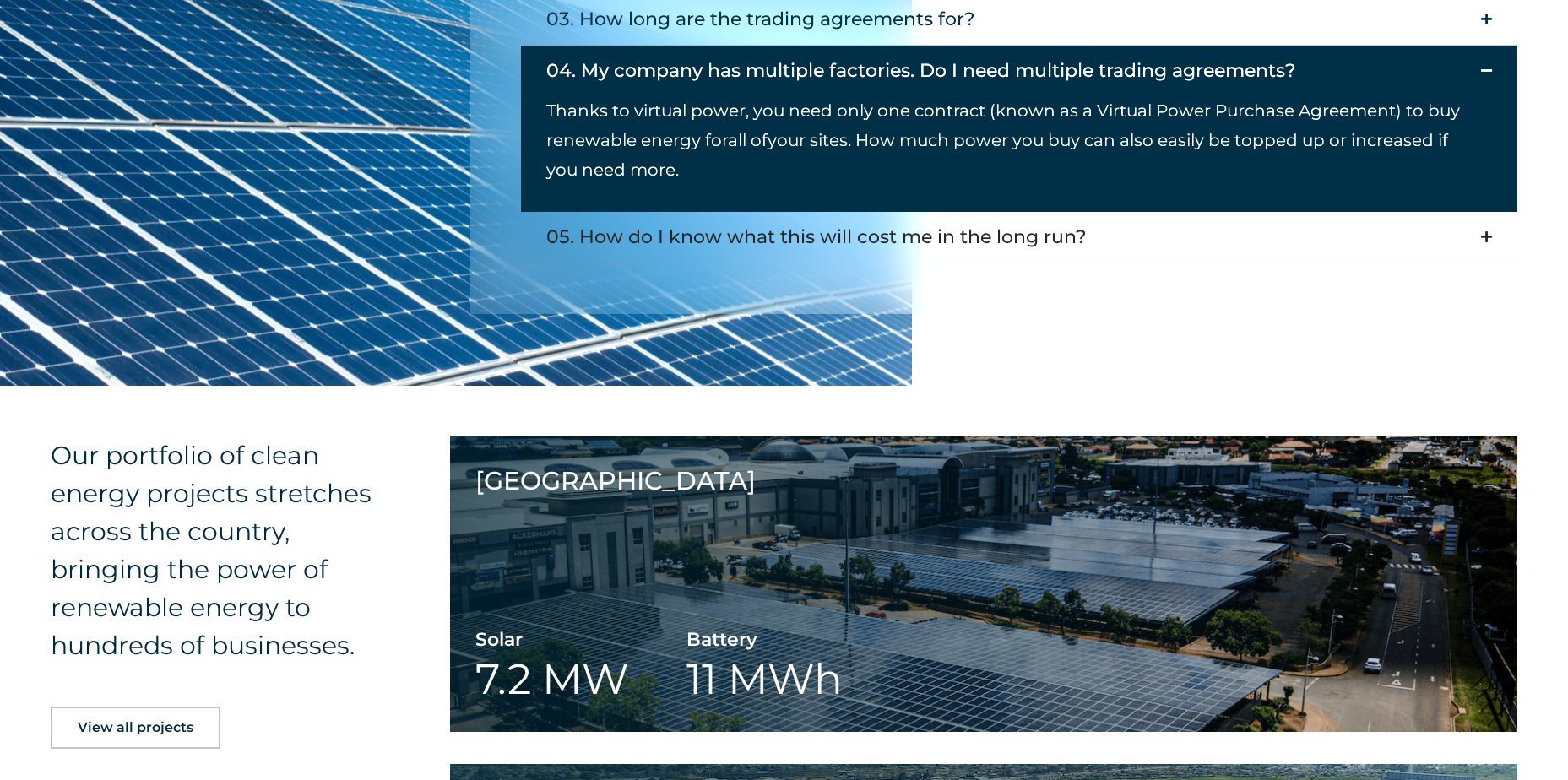
click at [719, 230] on div "05. How do I know what this will cost me in the long run?" at bounding box center [816, 237] width 541 height 34
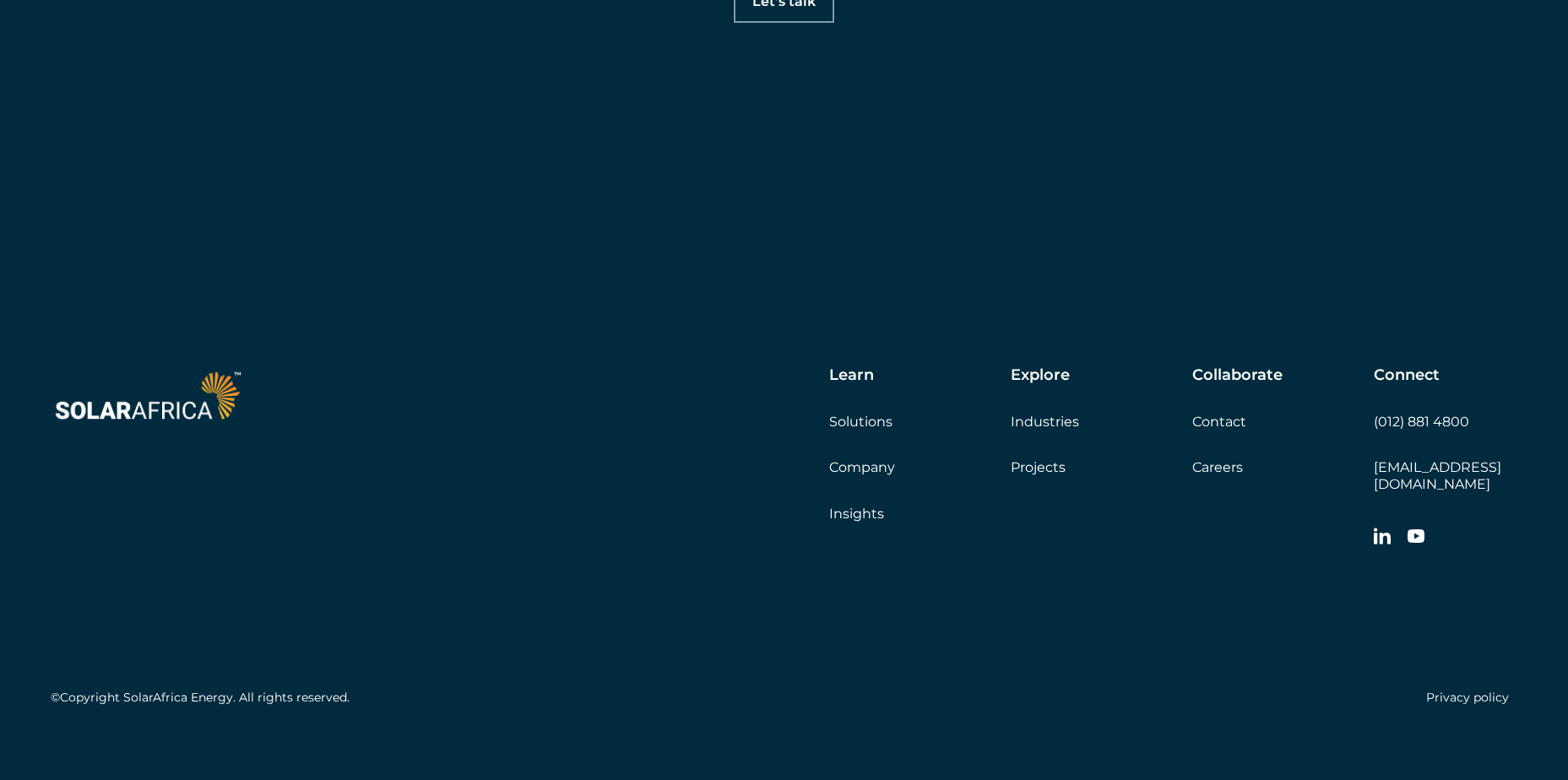
scroll to position [5039, 0]
